Goal: Task Accomplishment & Management: Manage account settings

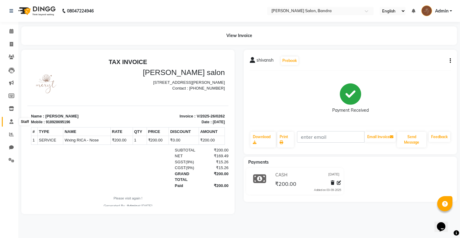
click at [13, 120] on icon at bounding box center [11, 121] width 4 height 5
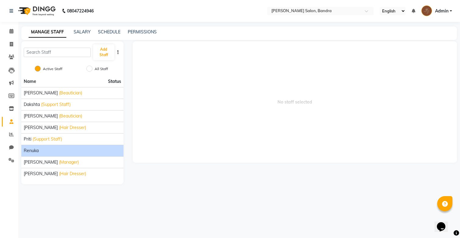
click at [58, 155] on li "Renuka" at bounding box center [72, 151] width 102 height 12
click at [58, 152] on div "Renuka" at bounding box center [72, 151] width 97 height 6
